Goal: Task Accomplishment & Management: Complete application form

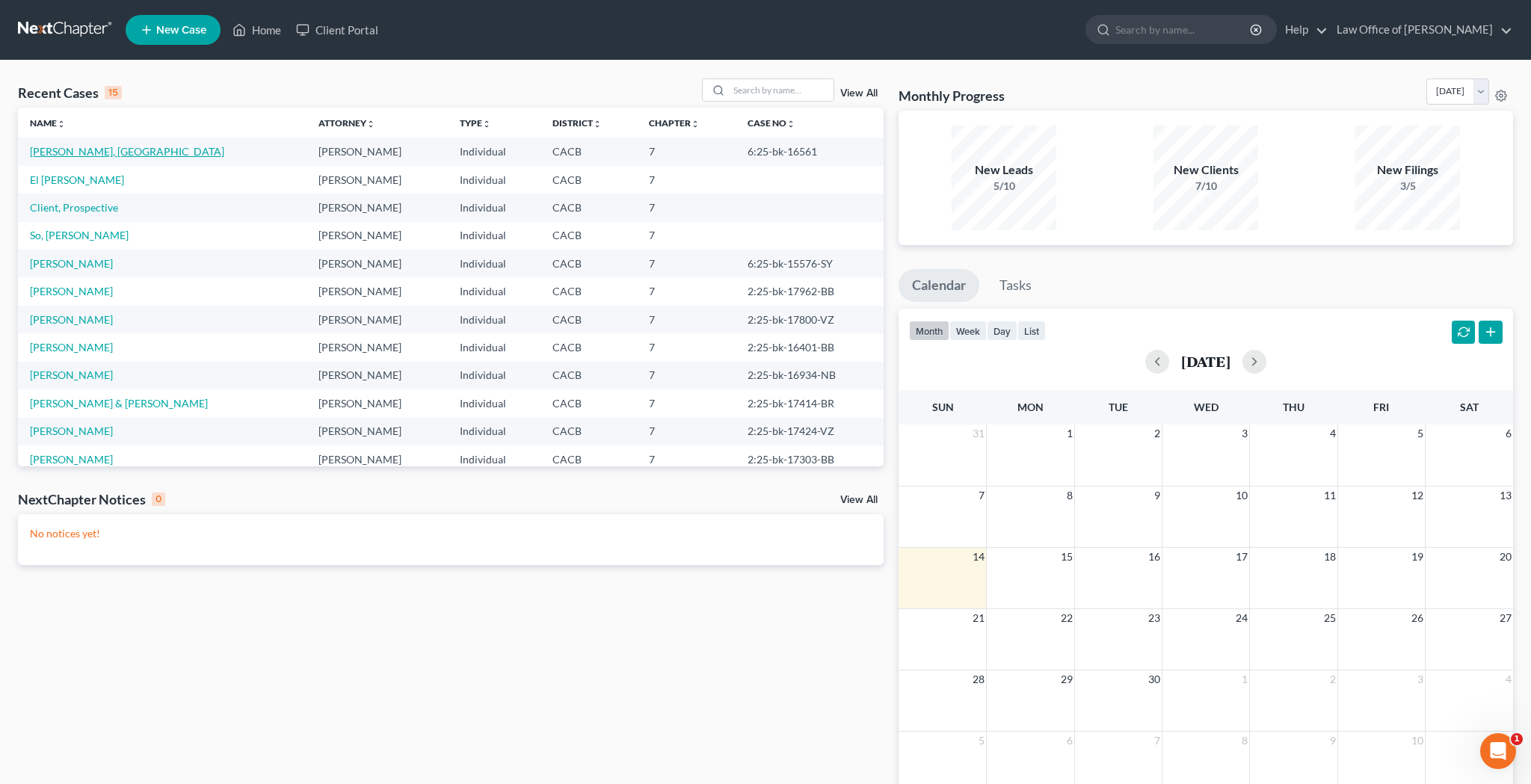
click at [65, 151] on link "[PERSON_NAME], [GEOGRAPHIC_DATA]" at bounding box center [127, 151] width 195 height 13
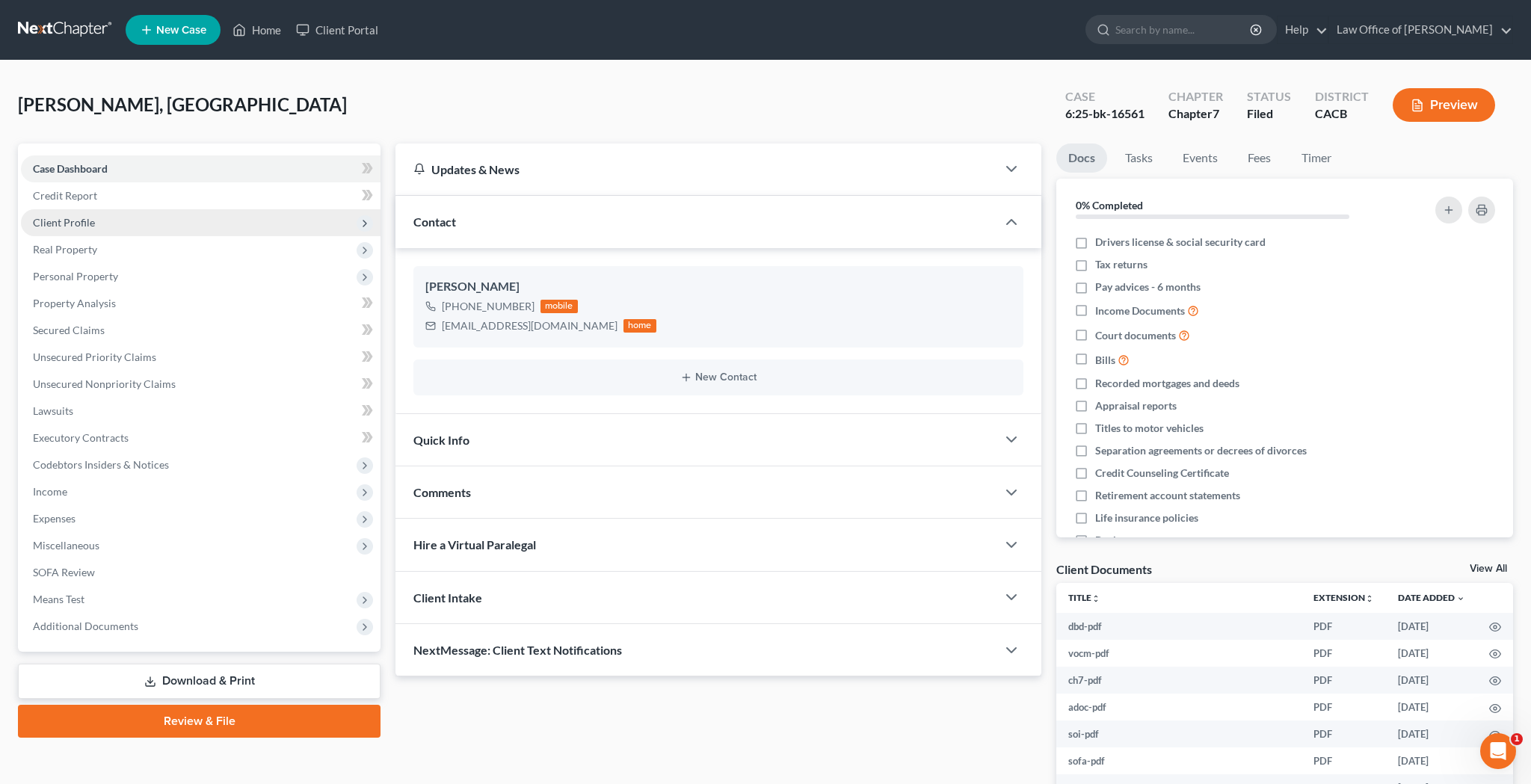
click at [73, 224] on span "Client Profile" at bounding box center [64, 222] width 62 height 13
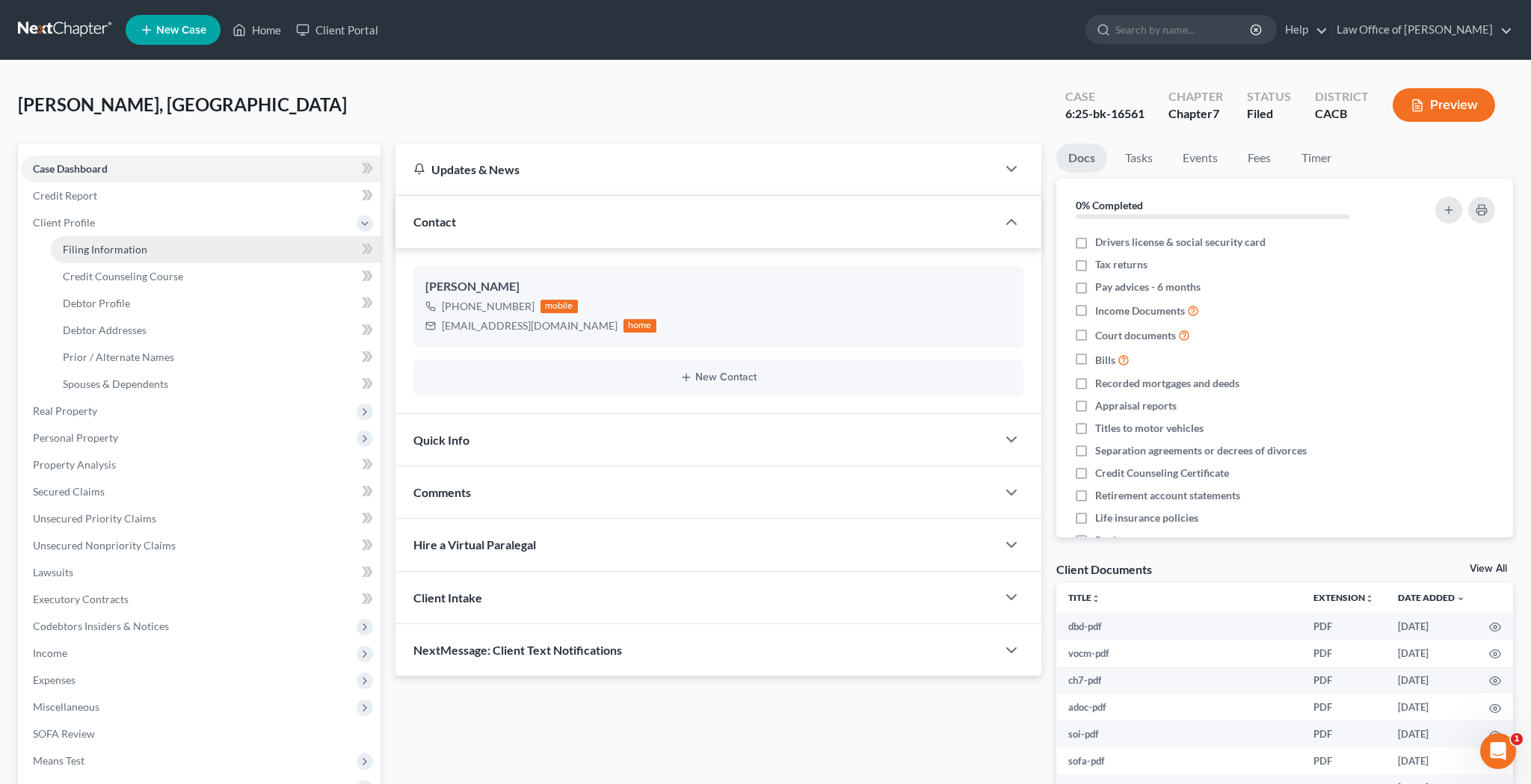
click at [77, 250] on span "Filing Information" at bounding box center [105, 249] width 84 height 13
select select "1"
select select "0"
select select "4"
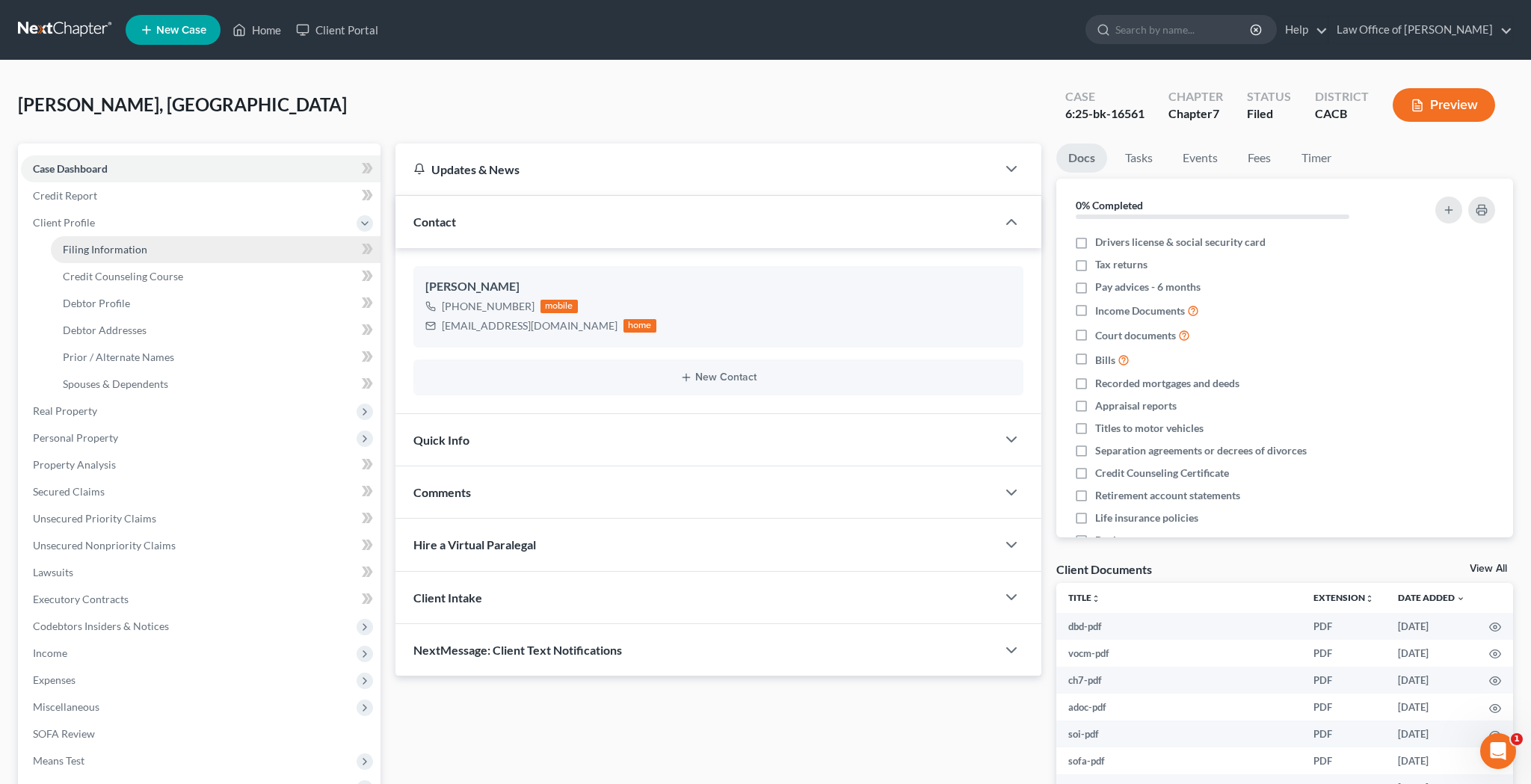
select select "0"
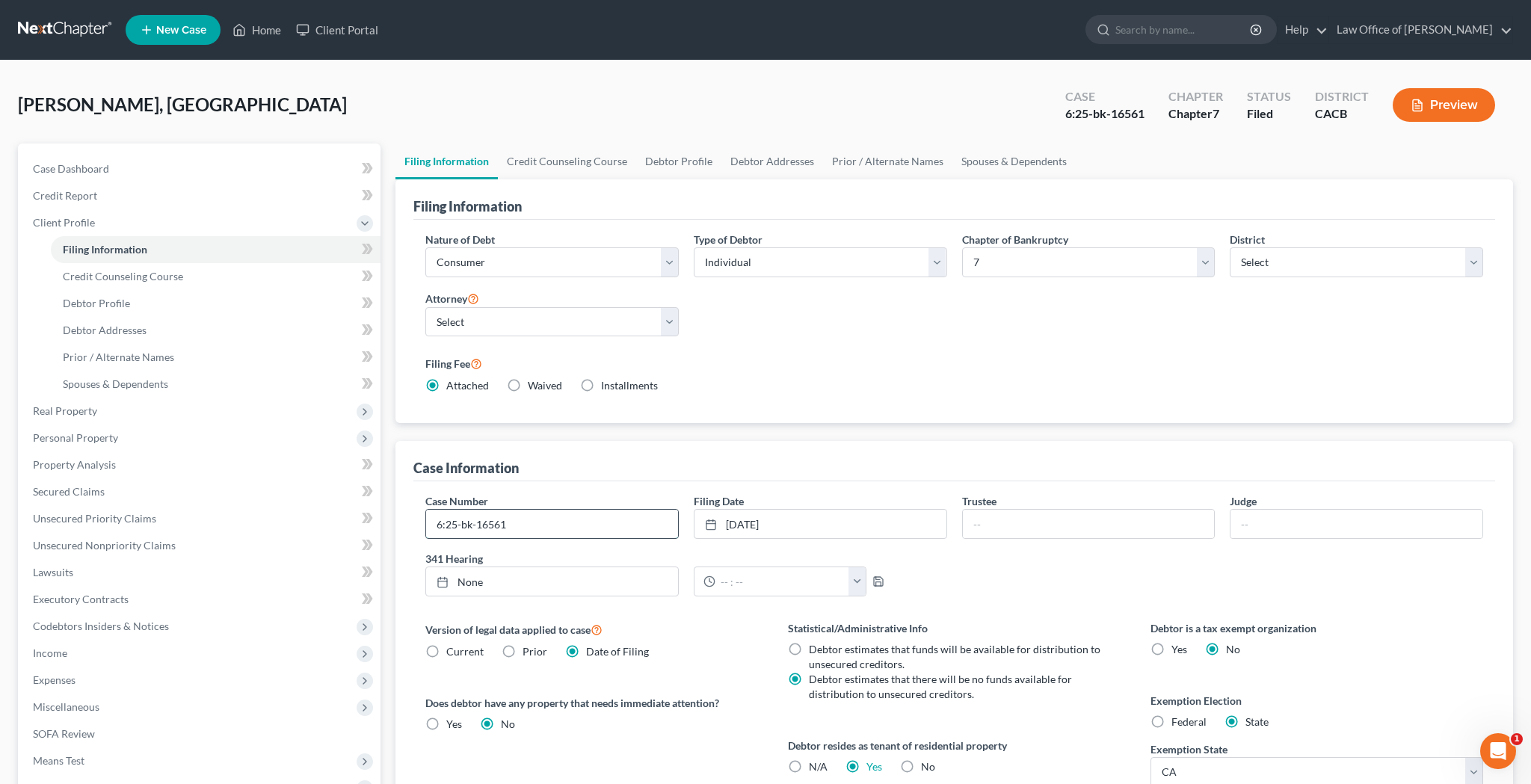
click at [562, 518] on input "6:25-bk-16561" at bounding box center [553, 523] width 252 height 28
type input "6:25-bk-16561-SY"
click at [272, 32] on link "Home" at bounding box center [257, 29] width 64 height 27
